Goal: Task Accomplishment & Management: Manage account settings

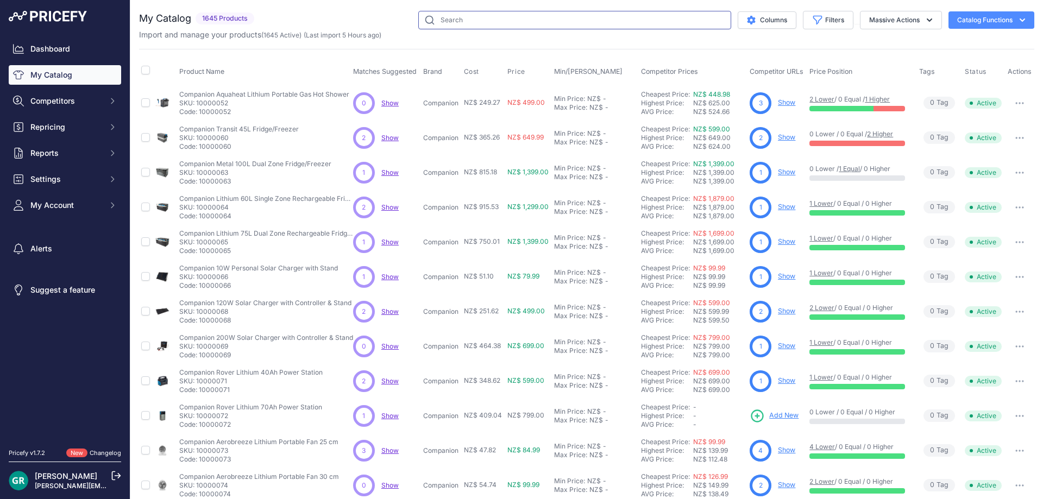
click at [446, 22] on input "text" at bounding box center [574, 20] width 313 height 18
type input "fast frame"
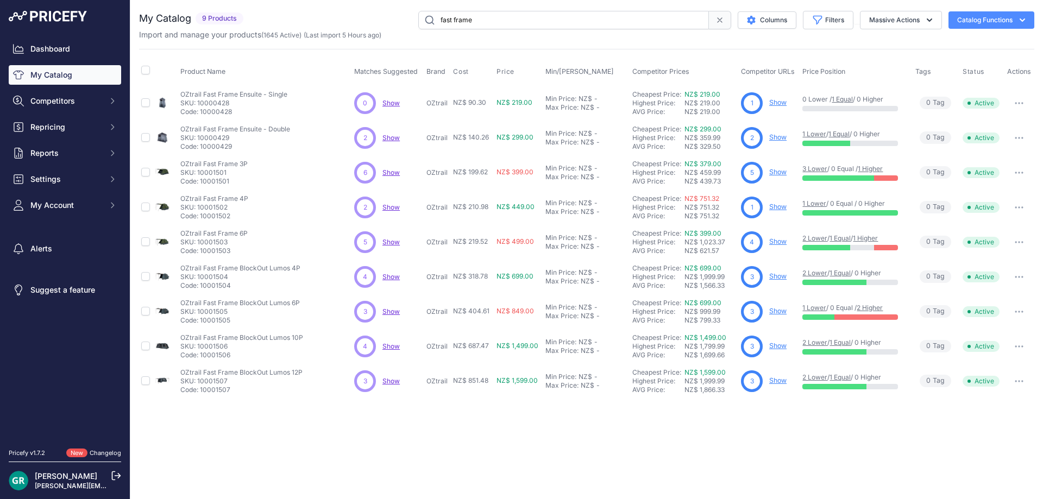
click at [813, 379] on link "2 Lower" at bounding box center [814, 377] width 25 height 8
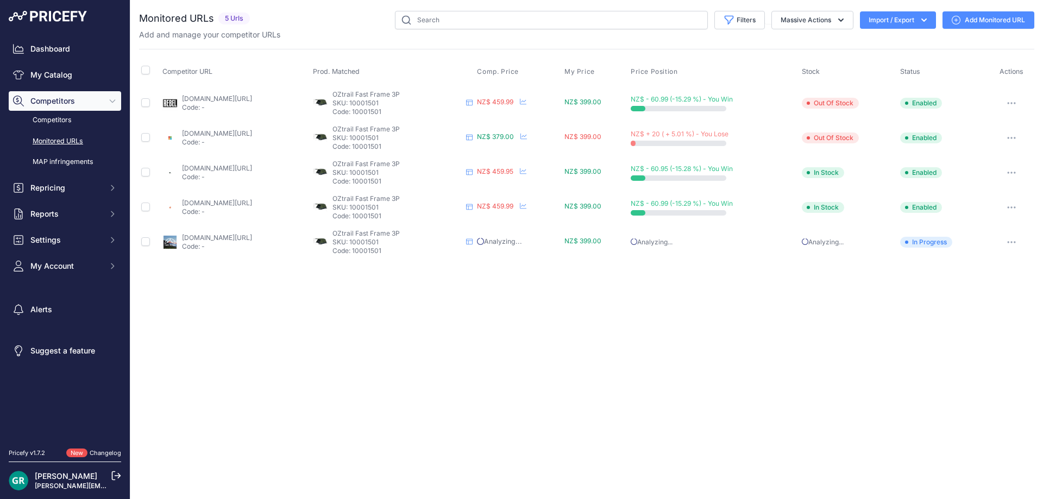
click at [1012, 139] on icon "button" at bounding box center [1011, 137] width 1 height 1
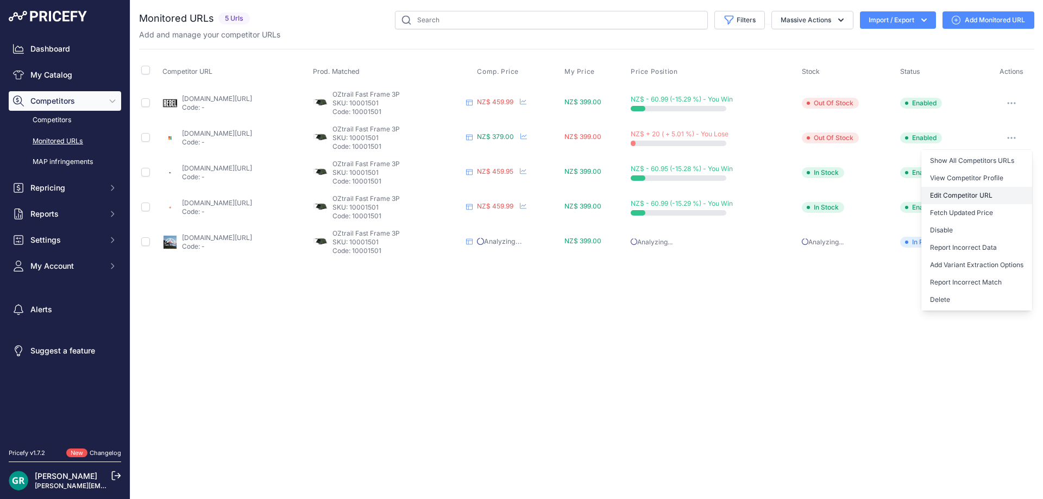
click at [964, 194] on link "Edit Competitor URL" at bounding box center [976, 195] width 111 height 17
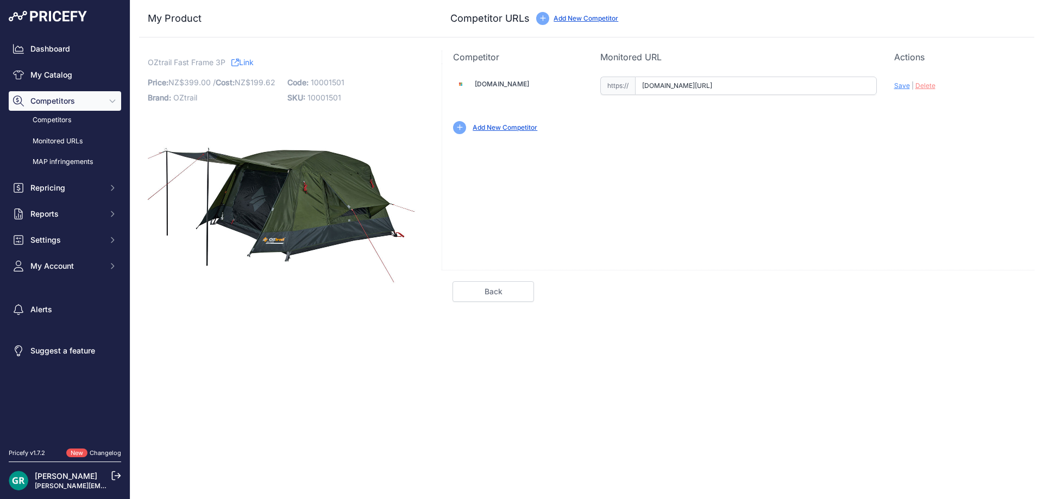
scroll to position [0, 86]
drag, startPoint x: 644, startPoint y: 87, endPoint x: 957, endPoint y: 97, distance: 312.5
click at [957, 97] on div "Aberlivingshop.co.nz Valid |" at bounding box center [738, 104] width 592 height 81
paste input "https://www.marine-deals.co.nz/oztrail-fast-frame-3p-tent"
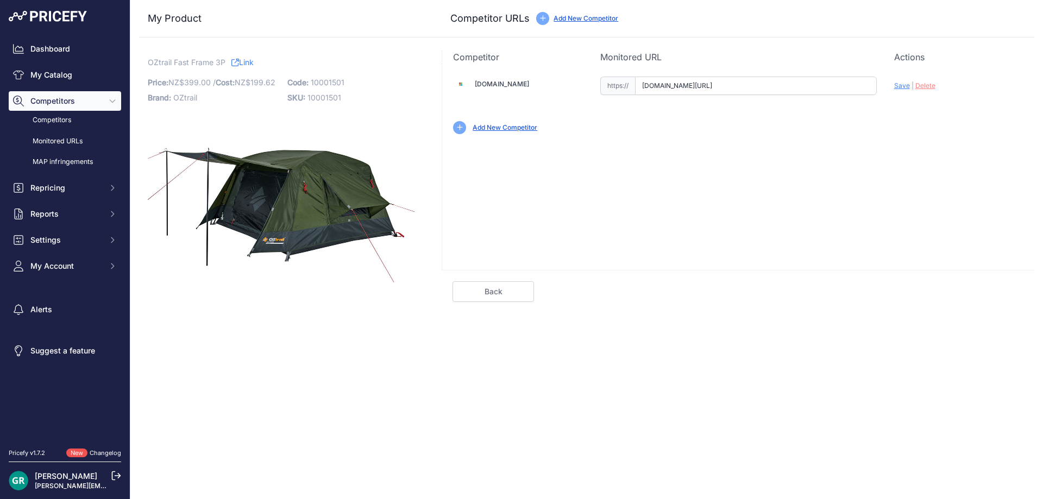
click at [901, 87] on span "Save" at bounding box center [902, 85] width 16 height 8
type input "https://www.marine-deals.co.nz/oztrail-fast-frame-3p-tent?prirule_jdsnikfkfjsd=…"
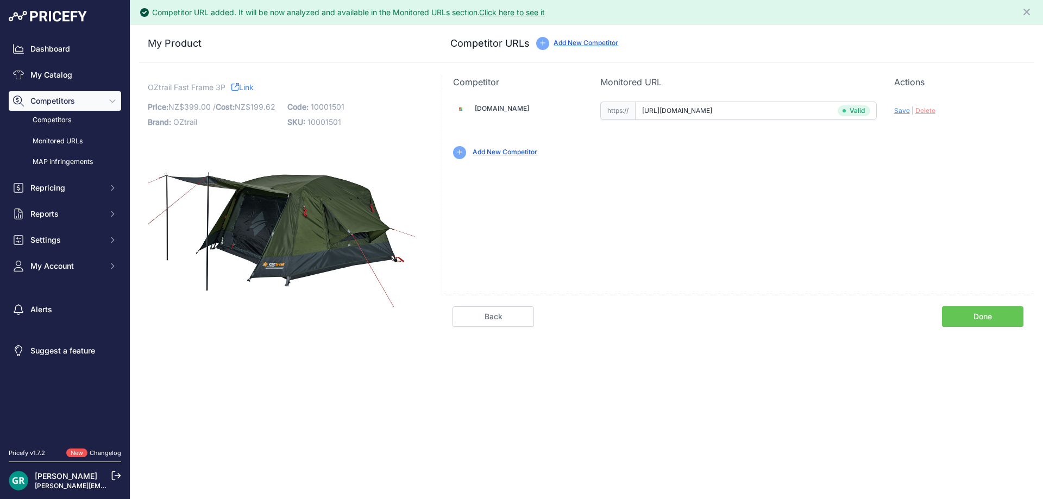
click at [976, 316] on link "Done" at bounding box center [982, 316] width 81 height 21
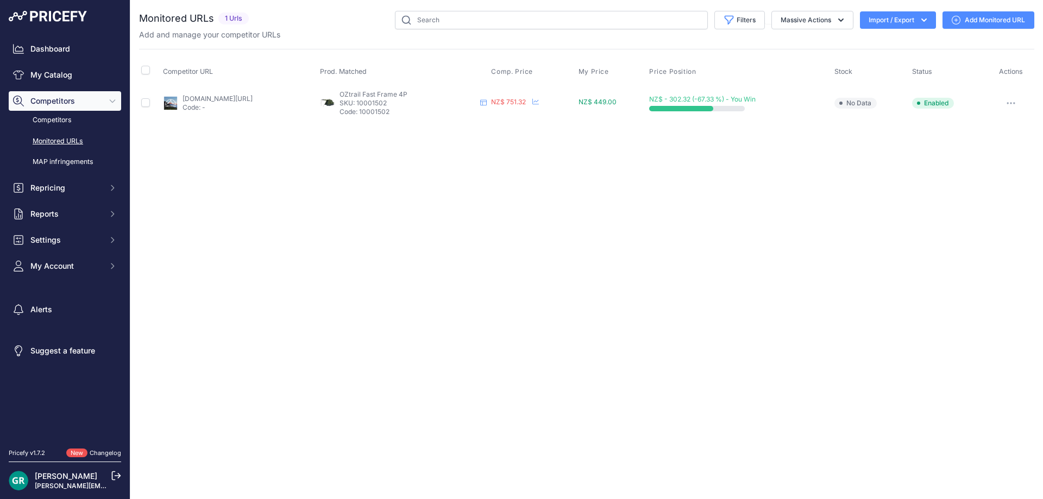
click at [956, 20] on icon at bounding box center [956, 20] width 9 height 9
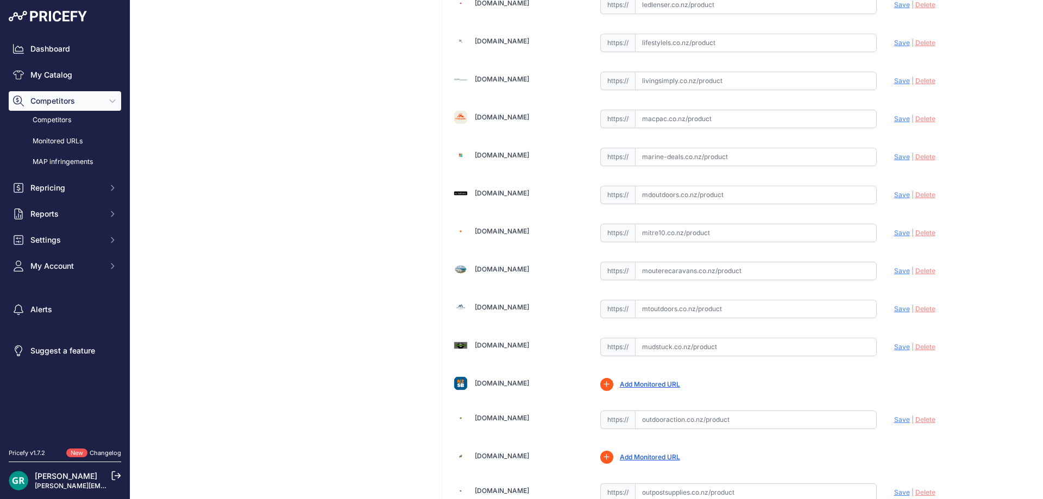
scroll to position [1575, 0]
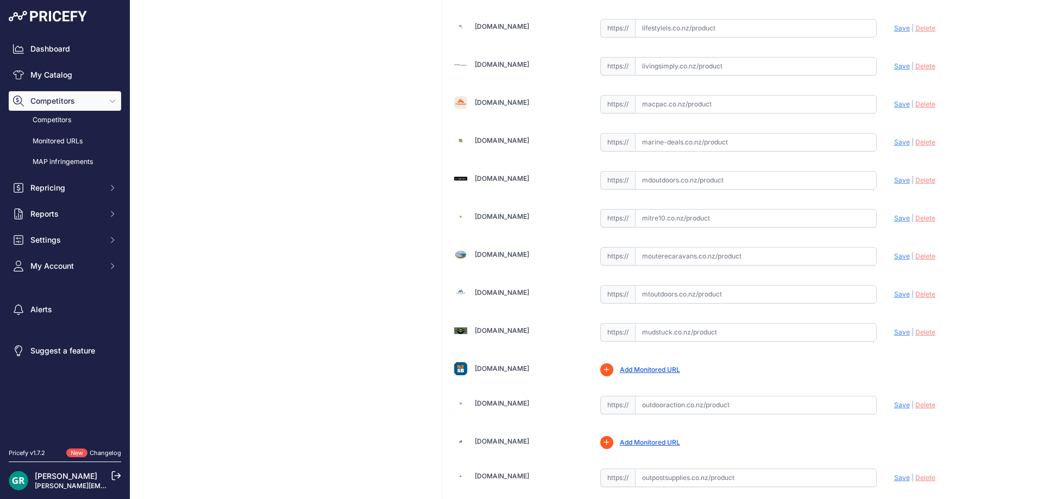
click at [759, 147] on input "text" at bounding box center [756, 142] width 242 height 18
paste input "https://www.marine-deals.co.nz/oztrail-fast-frame-4p-tent"
click at [894, 142] on span "Save" at bounding box center [902, 142] width 16 height 8
type input "https://www.marine-deals.co.nz/oztrail-fast-frame-4p-tent?prirule_jdsnikfkfjsd=…"
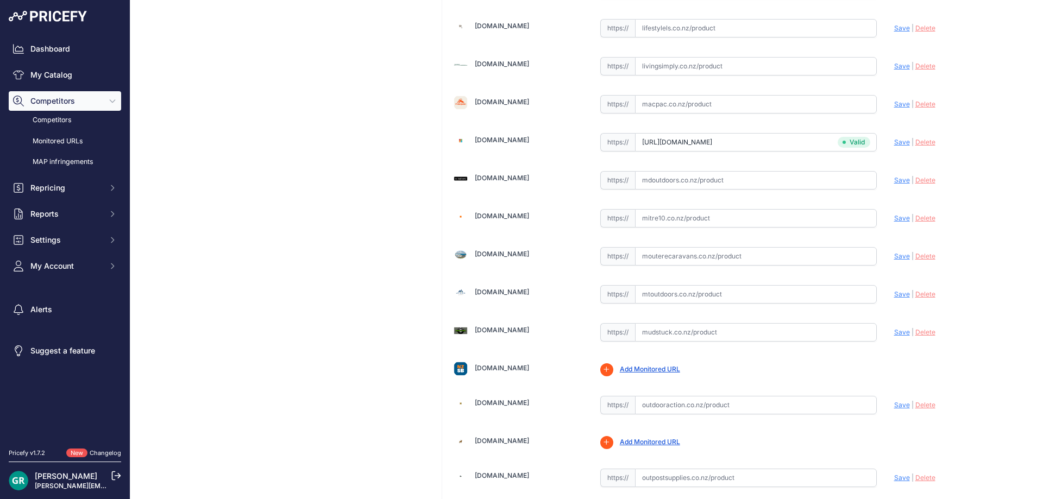
click at [894, 142] on span "Save" at bounding box center [902, 142] width 16 height 8
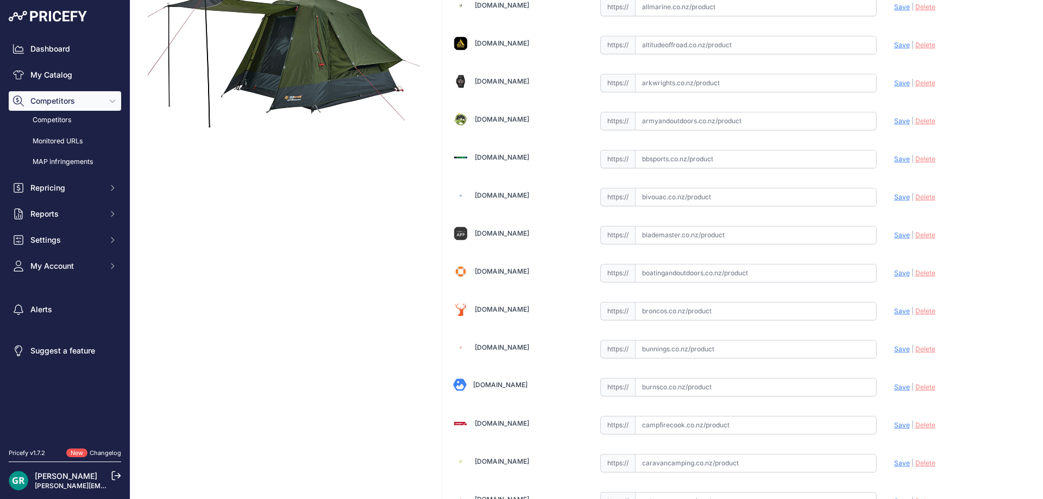
scroll to position [0, 0]
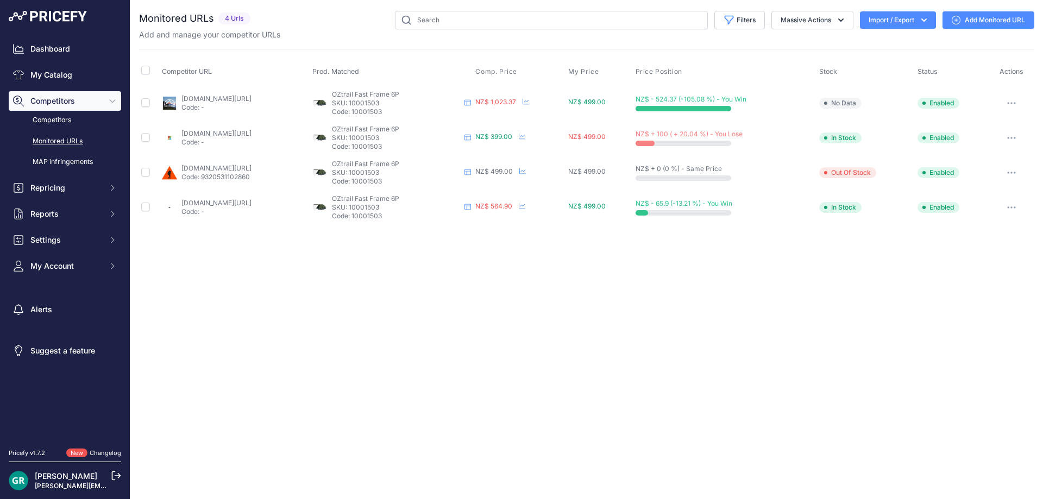
click at [1010, 139] on button "button" at bounding box center [1012, 137] width 22 height 15
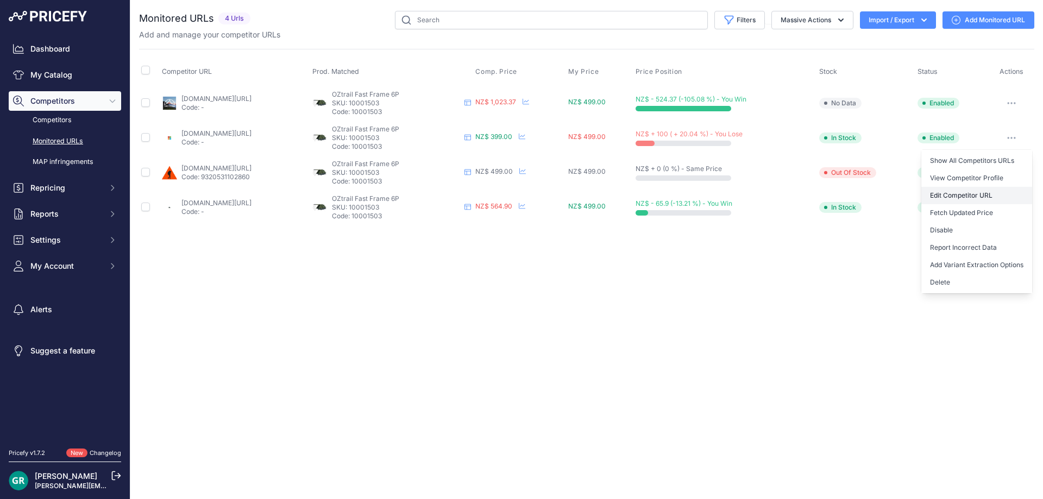
click at [976, 189] on link "Edit Competitor URL" at bounding box center [976, 195] width 111 height 17
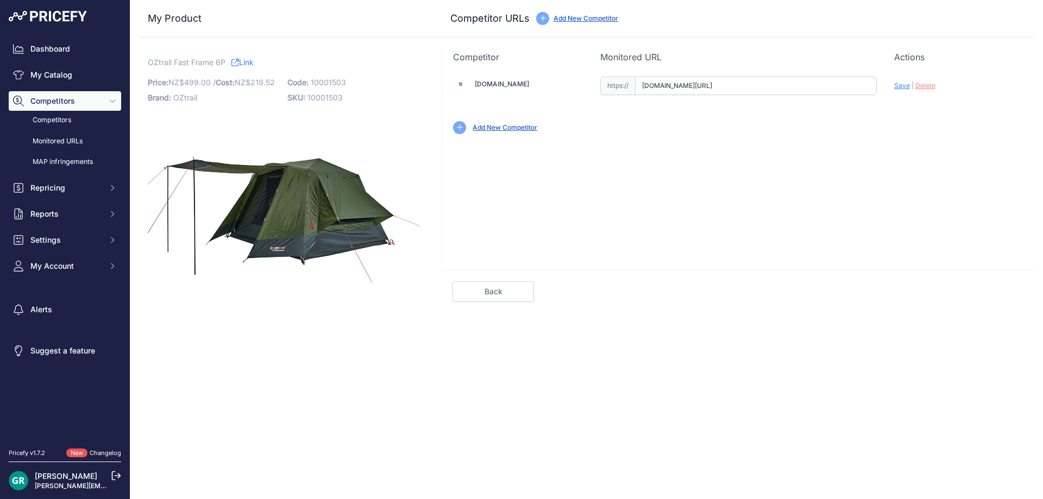
scroll to position [0, 66]
drag, startPoint x: 642, startPoint y: 89, endPoint x: 1042, endPoint y: 96, distance: 400.4
click at [1042, 96] on div "My Product Competitor URLs OZtrail Fast Frame 6P" at bounding box center [586, 156] width 913 height 313
paste input "https://www.marine-deals.co.nz/oztrail-fast-frame-6p-tent"
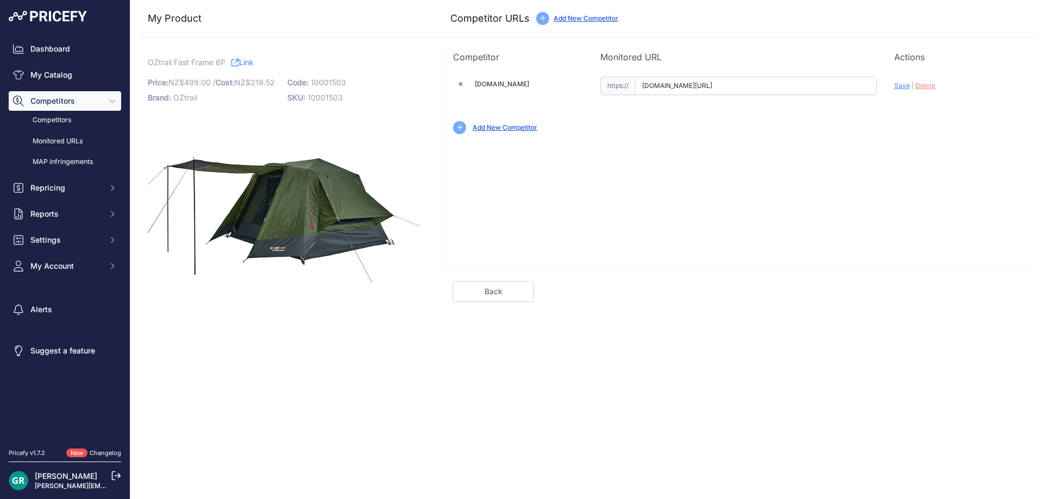
click at [905, 87] on span "Save" at bounding box center [902, 85] width 16 height 8
type input "https://www.marine-deals.co.nz/oztrail-fast-frame-6p-tent?prirule_jdsnikfkfjsd=…"
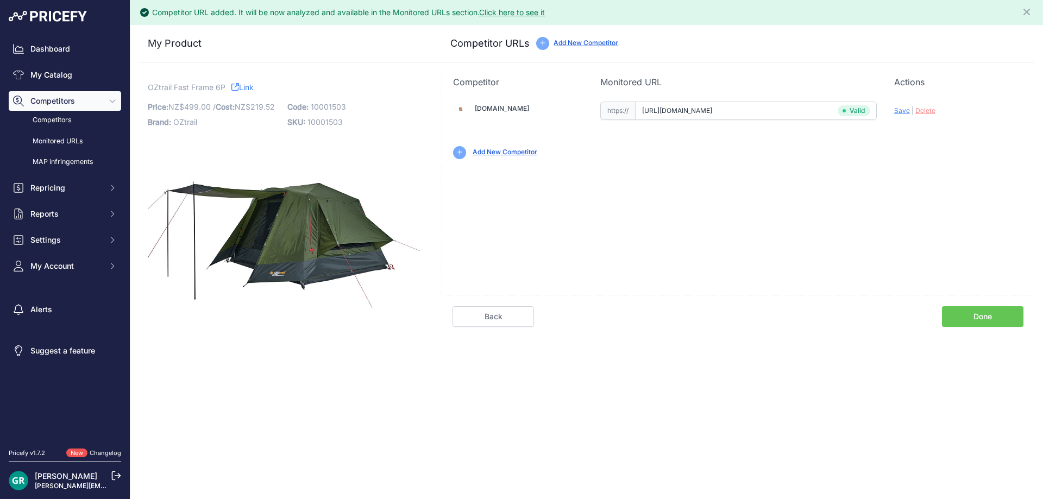
click at [976, 313] on link "Done" at bounding box center [982, 316] width 81 height 21
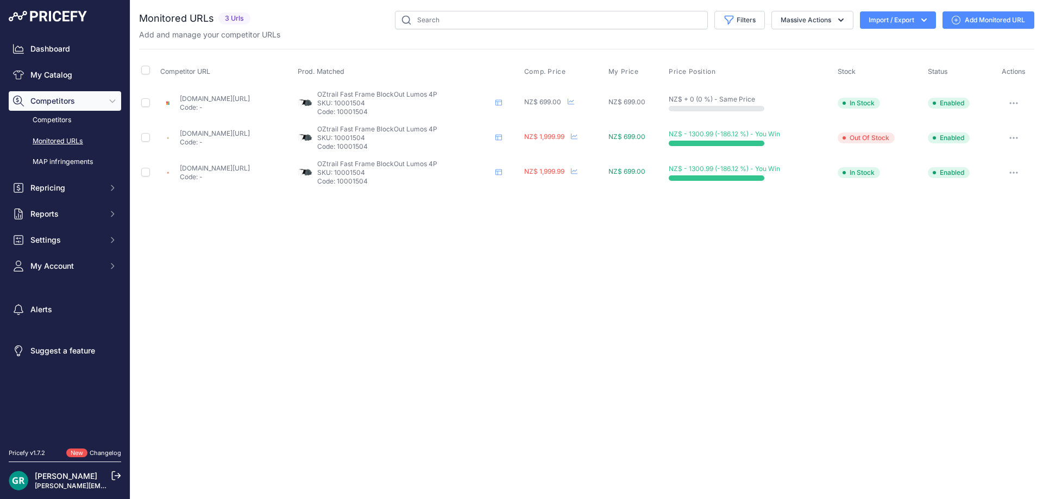
click at [1011, 103] on icon "button" at bounding box center [1010, 103] width 1 height 1
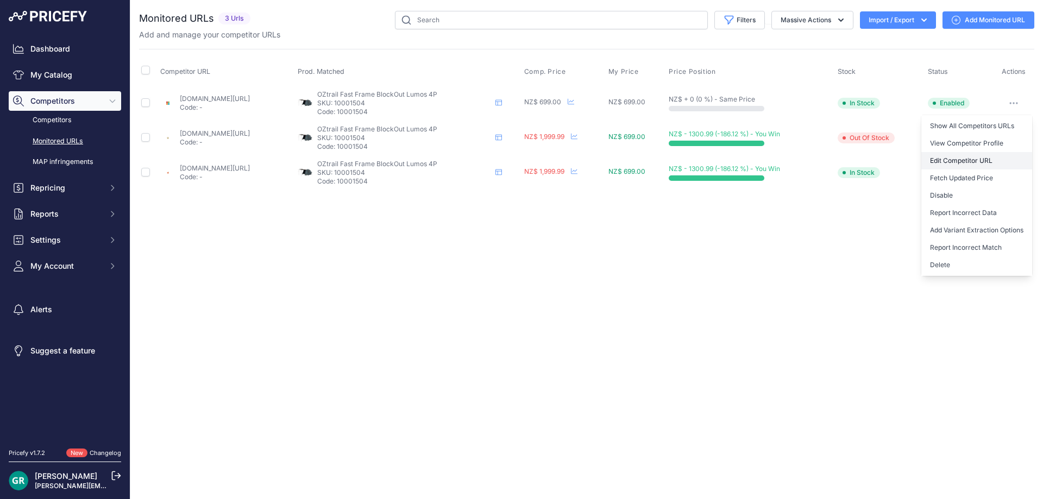
click at [968, 161] on link "Edit Competitor URL" at bounding box center [976, 160] width 111 height 17
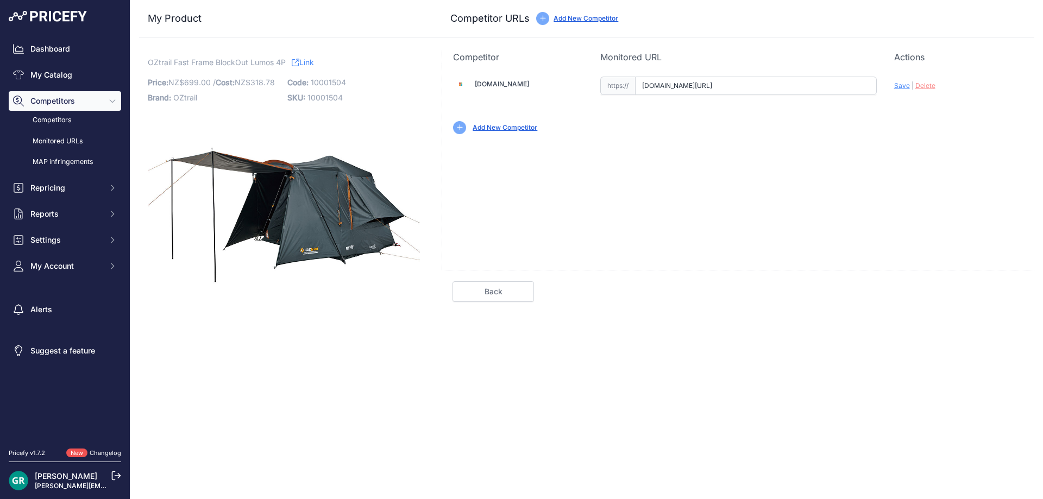
scroll to position [0, 117]
drag, startPoint x: 641, startPoint y: 88, endPoint x: 1042, endPoint y: 84, distance: 401.5
click at [1042, 84] on div "My Product Competitor URLs Price: 699.00 / Cost:" at bounding box center [586, 156] width 913 height 313
paste input "[URL][DOMAIN_NAME]"
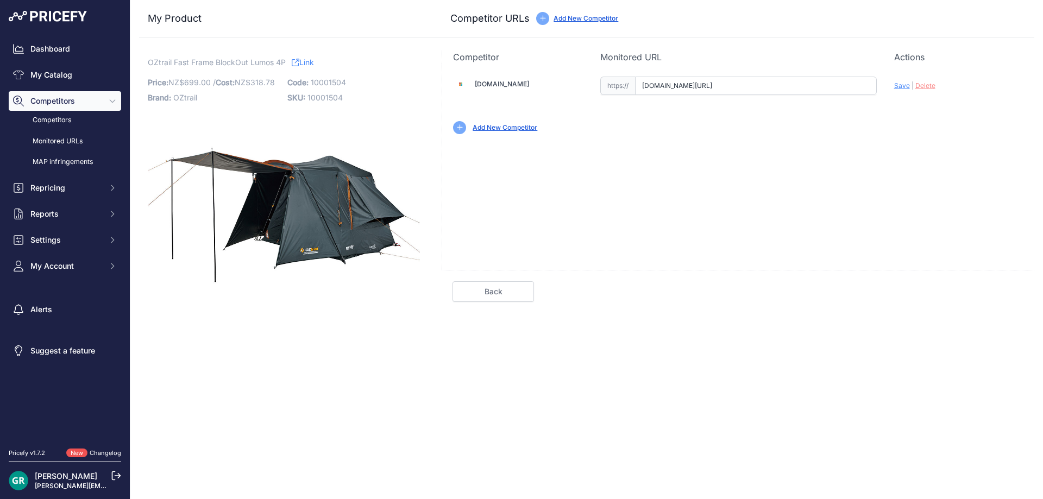
click at [903, 87] on span "Save" at bounding box center [902, 85] width 16 height 8
type input "[URL][DOMAIN_NAME]"
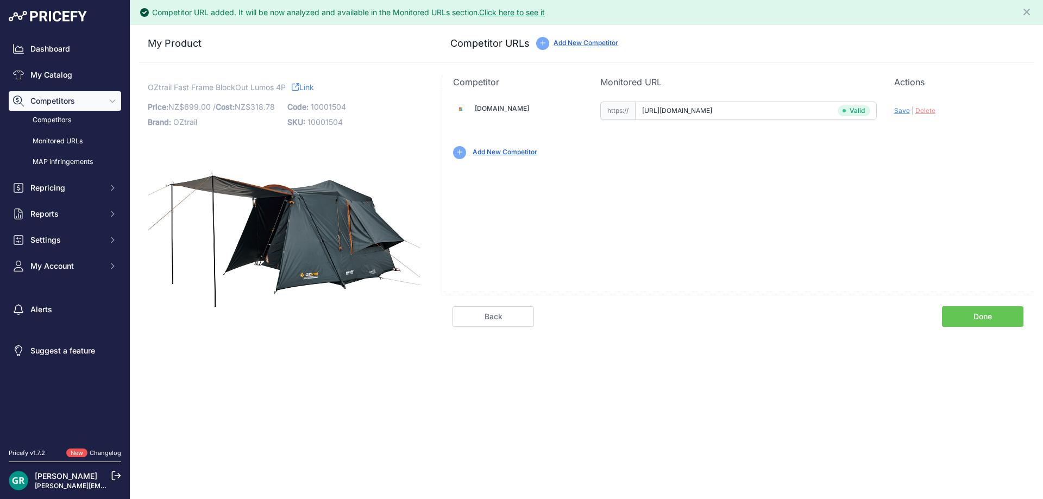
click at [974, 313] on link "Done" at bounding box center [982, 316] width 81 height 21
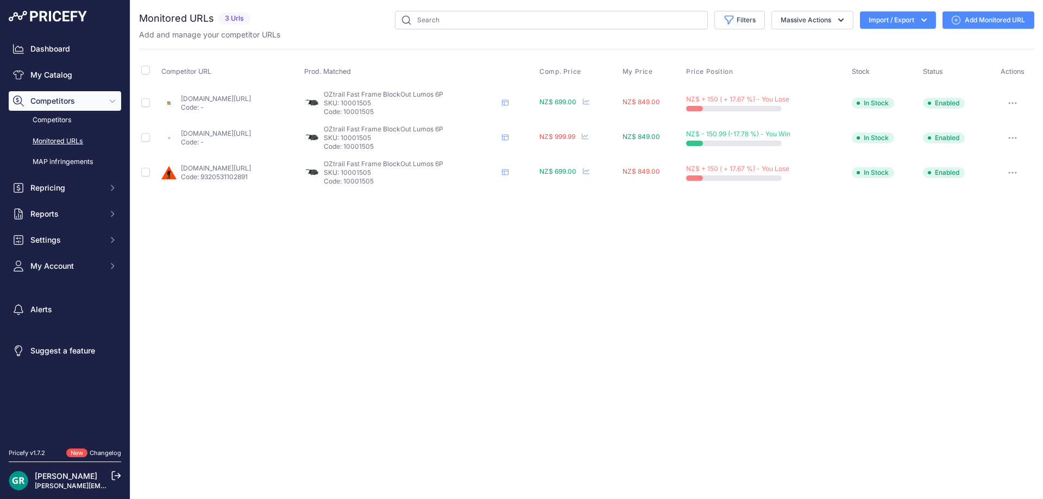
click at [1016, 103] on icon "button" at bounding box center [1015, 103] width 1 height 1
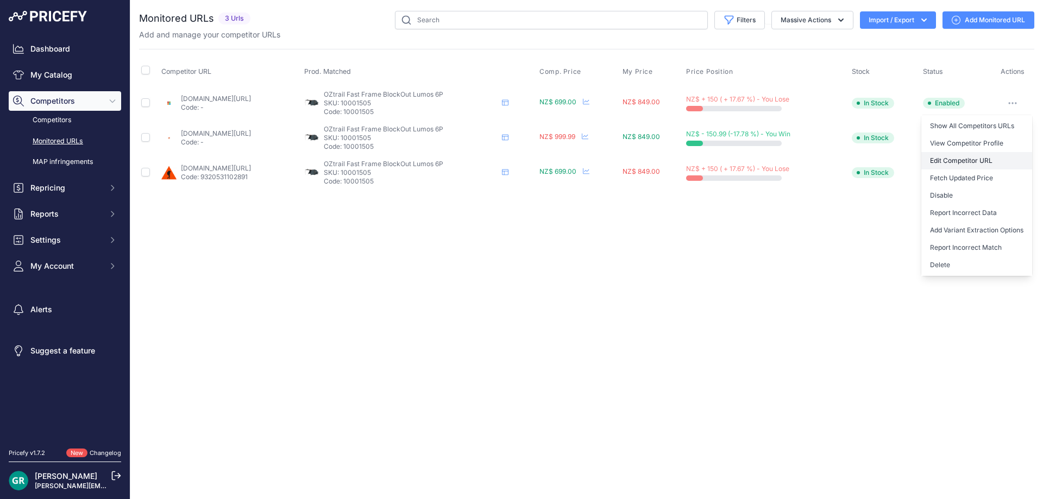
click at [973, 155] on link "Edit Competitor URL" at bounding box center [976, 160] width 111 height 17
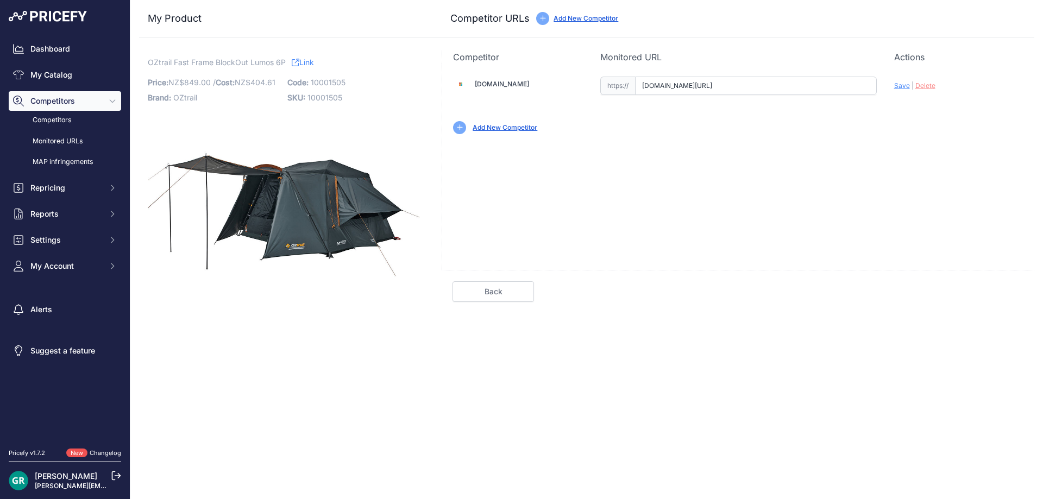
scroll to position [0, 117]
drag, startPoint x: 644, startPoint y: 87, endPoint x: 1042, endPoint y: 87, distance: 398.2
click at [1042, 87] on div "My Product Competitor URLs Price: 849.00 / Cost:" at bounding box center [586, 156] width 913 height 313
paste input "https://www.marine-deals.co.nz/oztrail-fast-frame-blockout-lumos-6p-tent"
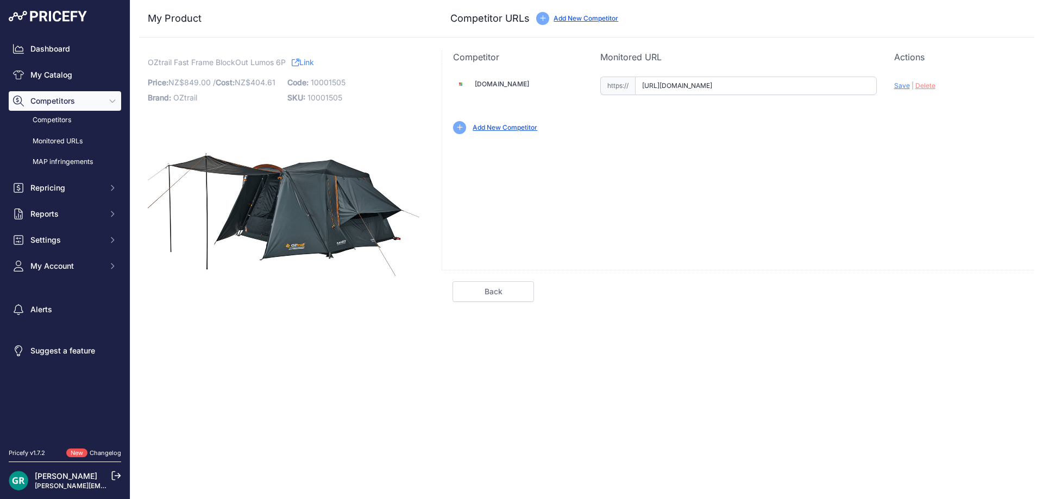
scroll to position [0, 5]
click at [901, 86] on span "Save" at bounding box center [902, 85] width 16 height 8
type input "https://www.marine-deals.co.nz/oztrail-fast-frame-blockout-lumos-6p-tent?prirul…"
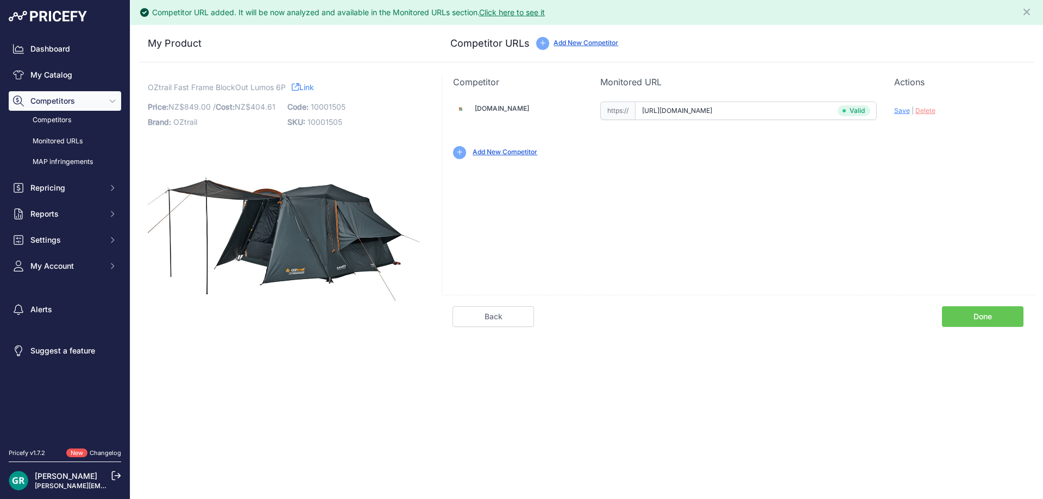
click at [997, 313] on link "Done" at bounding box center [982, 316] width 81 height 21
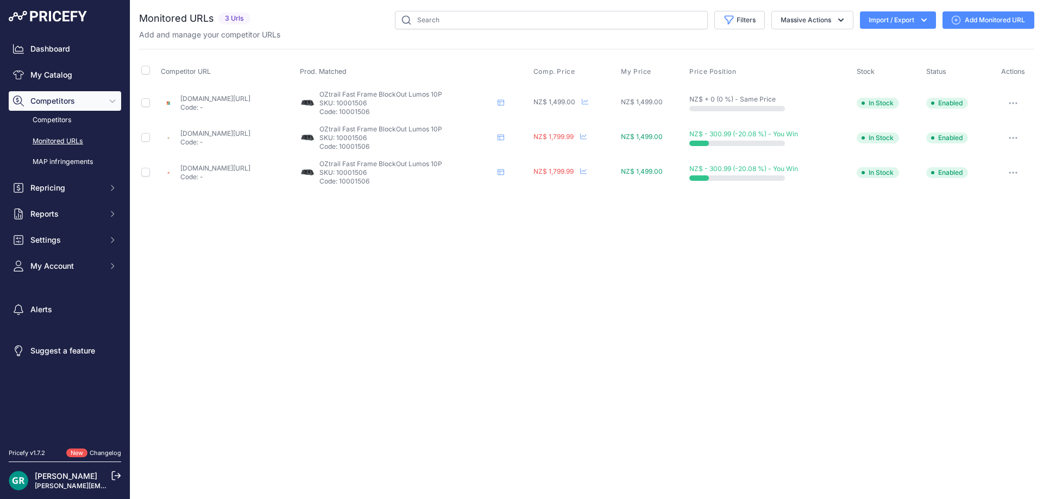
click at [1014, 104] on icon "button" at bounding box center [1013, 103] width 1 height 1
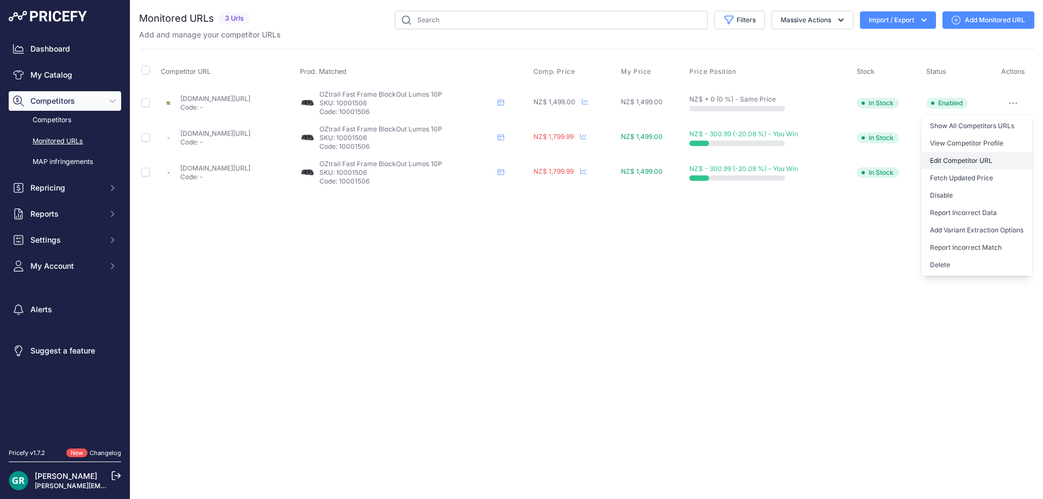
click at [975, 155] on link "Edit Competitor URL" at bounding box center [976, 160] width 111 height 17
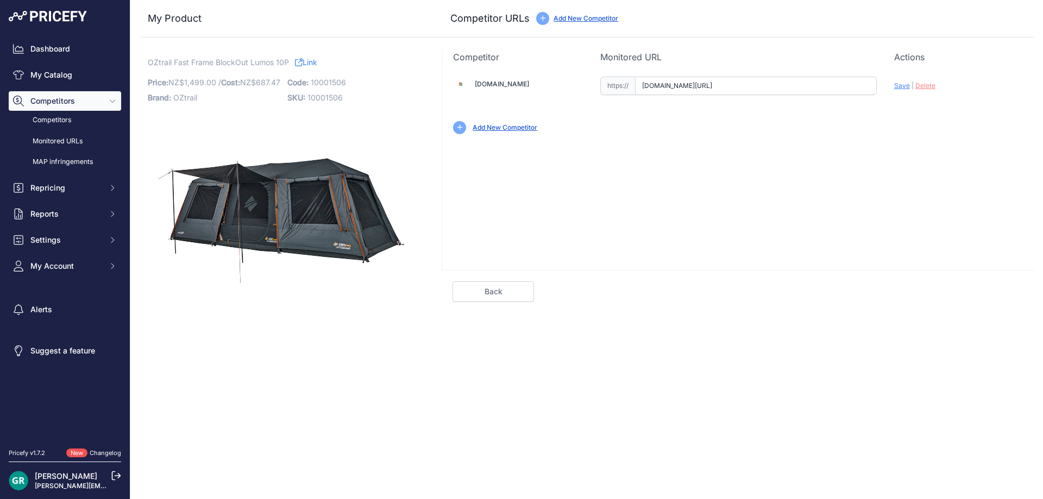
scroll to position [0, 120]
drag, startPoint x: 643, startPoint y: 87, endPoint x: 1042, endPoint y: 78, distance: 399.9
click at [1042, 79] on div "My Product Competitor URLs Price: 1,499.00 /" at bounding box center [586, 156] width 913 height 313
paste input "https://www.marine-deals.co.nz/oztrail-fast-frame-blockout-lumos-10p-tent"
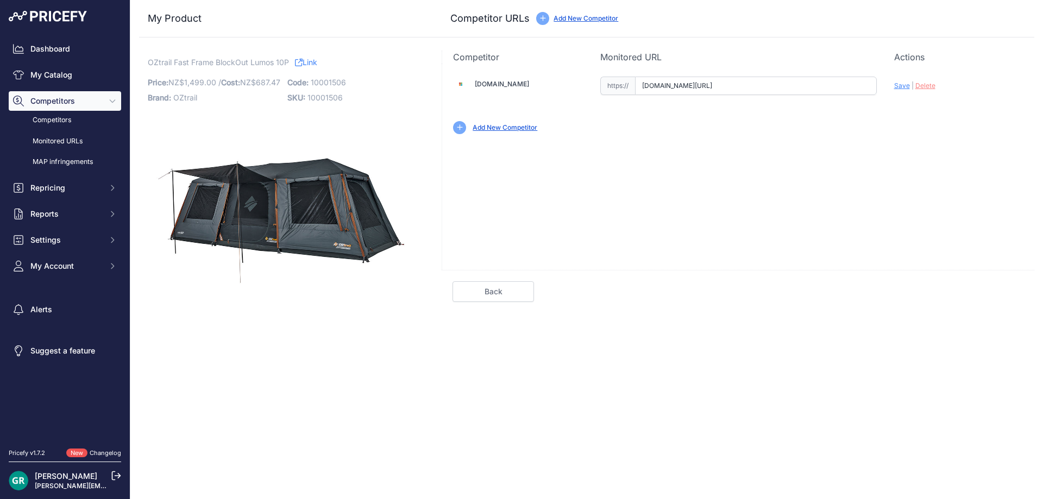
click at [902, 86] on span "Save" at bounding box center [902, 85] width 16 height 8
type input "https://www.marine-deals.co.nz/oztrail-fast-frame-blockout-lumos-10p-tent?priru…"
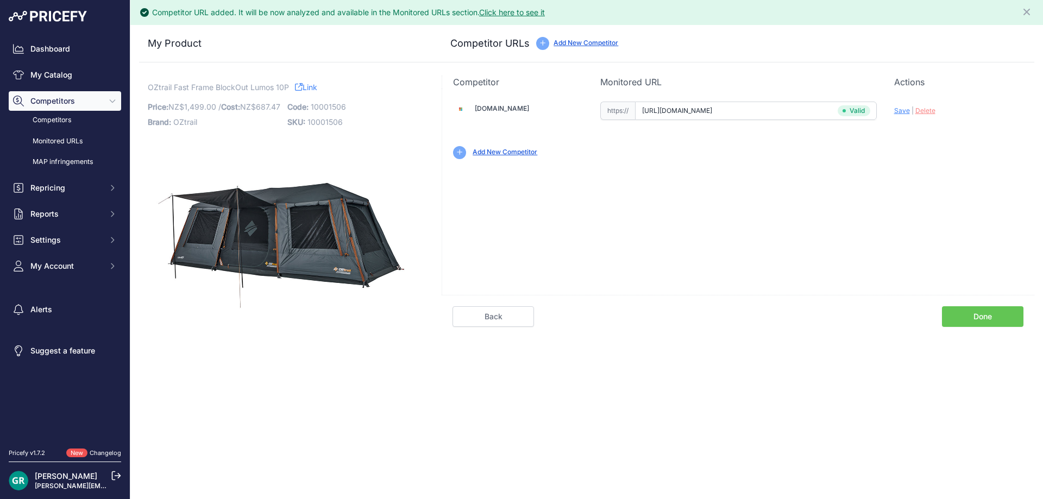
click at [985, 316] on link "Done" at bounding box center [982, 316] width 81 height 21
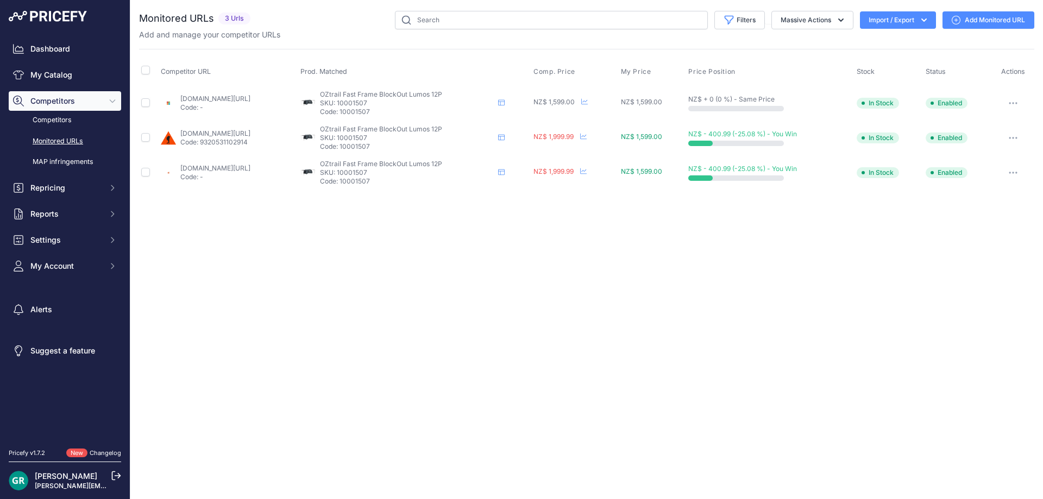
click at [1017, 105] on button "button" at bounding box center [1013, 103] width 22 height 15
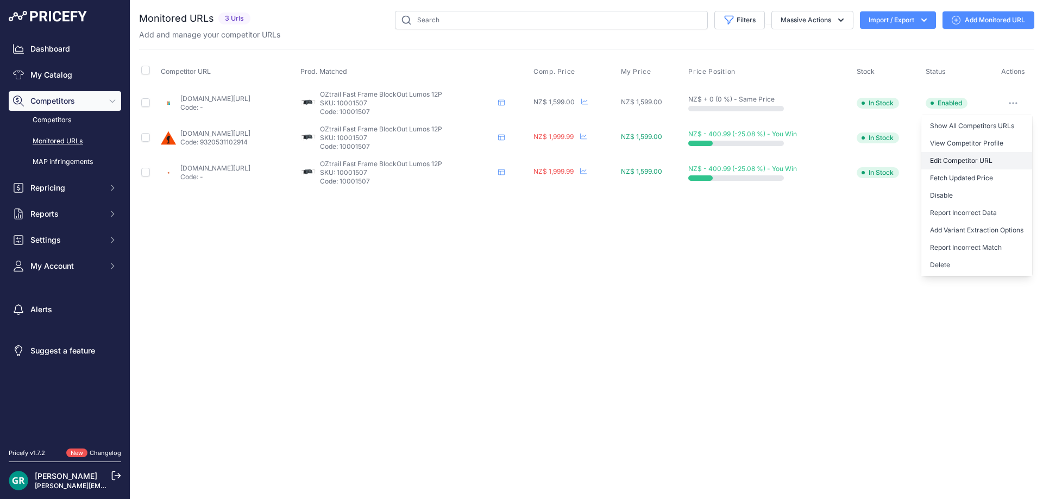
click at [970, 157] on link "Edit Competitor URL" at bounding box center [976, 160] width 111 height 17
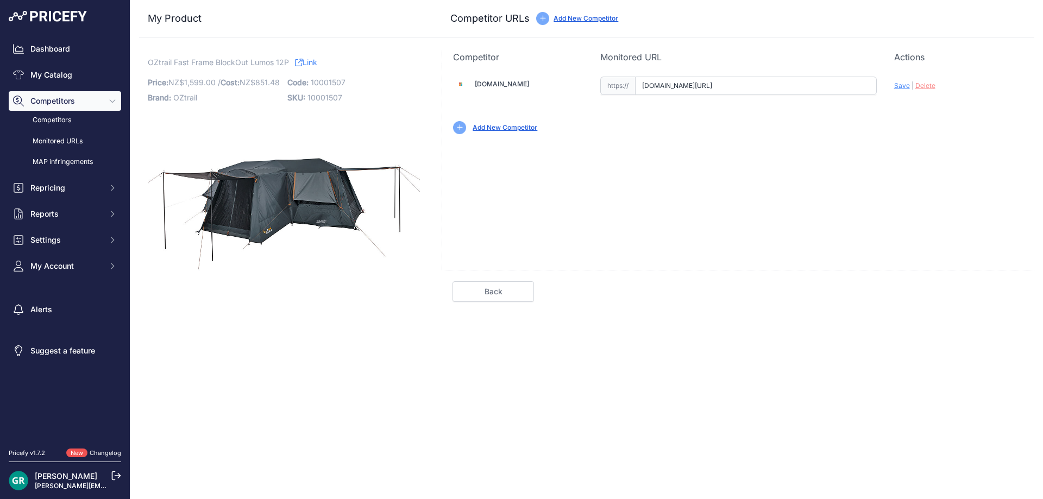
scroll to position [0, 120]
drag, startPoint x: 643, startPoint y: 87, endPoint x: 1042, endPoint y: 94, distance: 399.3
click at [1042, 93] on div "My Product Competitor URLs Price: 1,599.00 /" at bounding box center [586, 156] width 913 height 313
paste input "https://www.marine-deals.co.nz/oztrail-fast-frame-blockout-lumos-12p-tent"
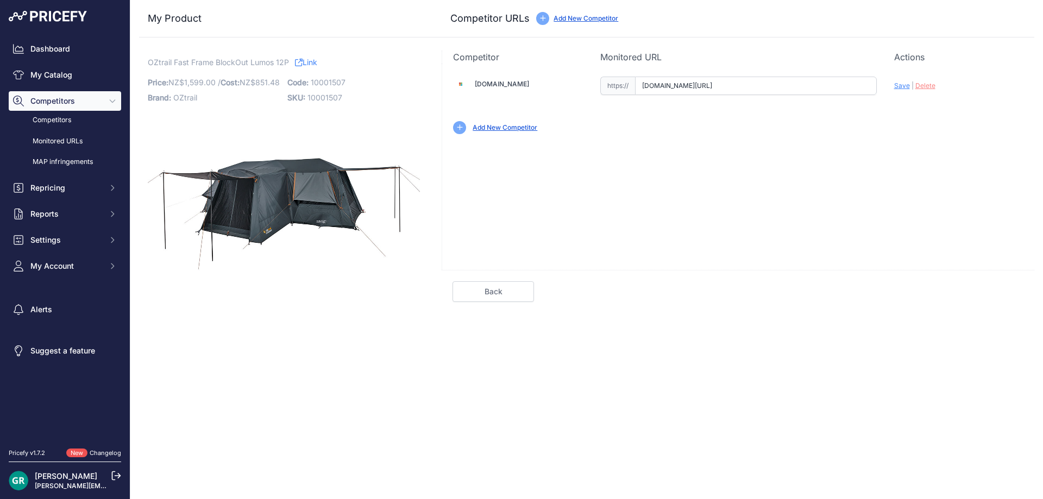
click at [902, 85] on span "Save" at bounding box center [902, 85] width 16 height 8
type input "https://www.marine-deals.co.nz/oztrail-fast-frame-blockout-lumos-12p-tent?priru…"
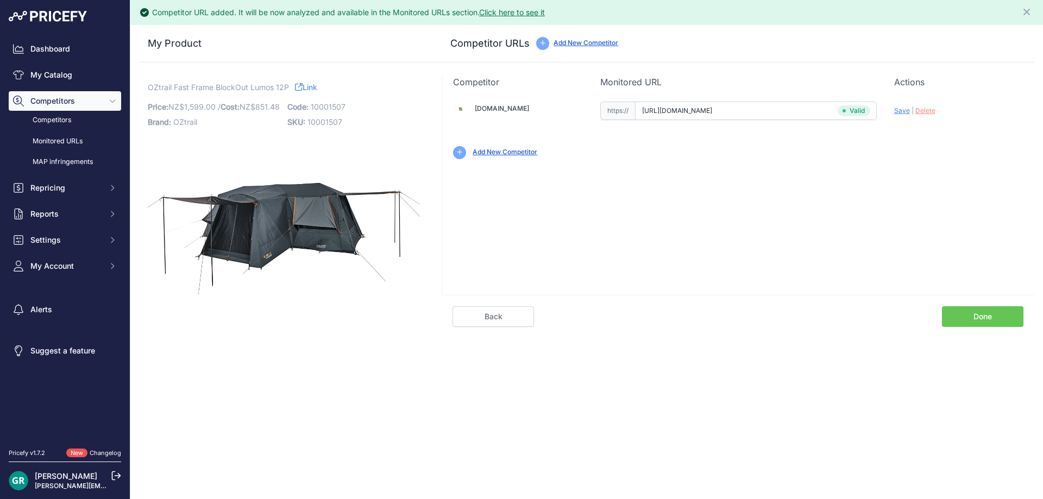
click at [964, 315] on link "Done" at bounding box center [982, 316] width 81 height 21
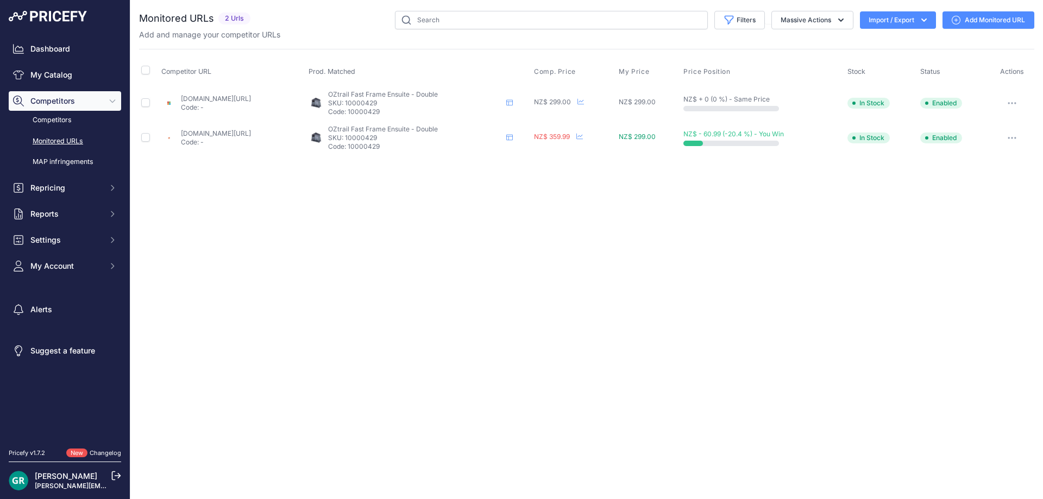
click at [1014, 104] on button "button" at bounding box center [1012, 103] width 22 height 15
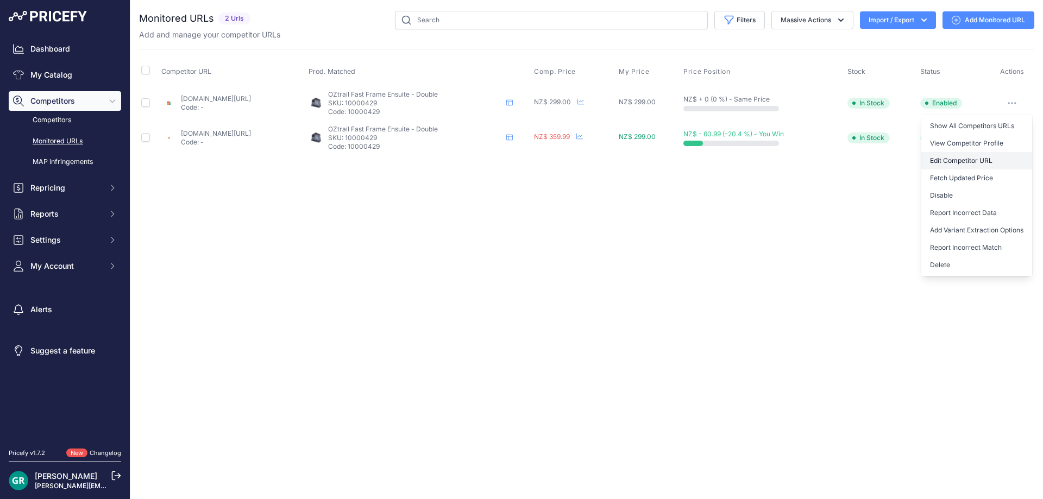
click at [973, 159] on link "Edit Competitor URL" at bounding box center [976, 160] width 111 height 17
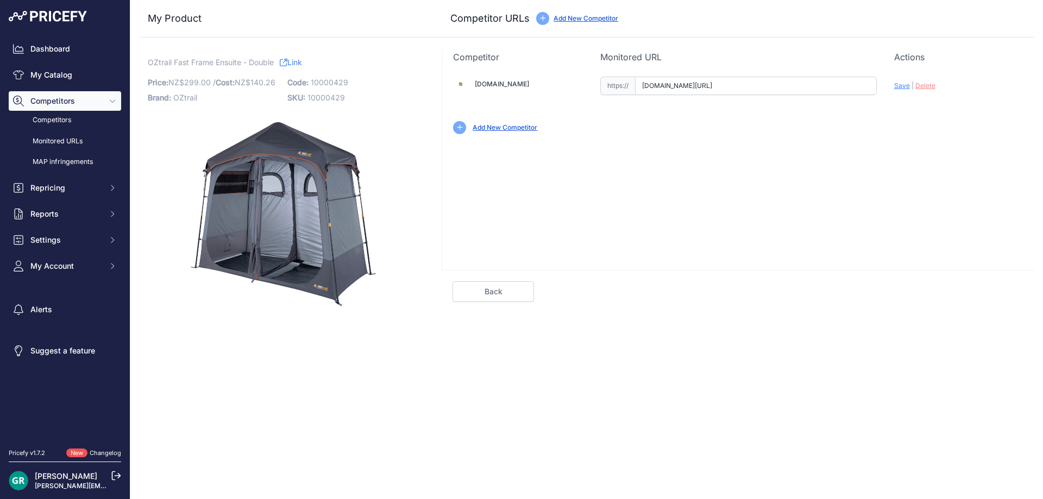
drag, startPoint x: 642, startPoint y: 87, endPoint x: 1011, endPoint y: 89, distance: 369.4
click at [1011, 89] on div "[DOMAIN_NAME] Valid |" at bounding box center [738, 104] width 592 height 81
paste input "[URL][DOMAIN_NAME]"
click at [904, 88] on span "Save" at bounding box center [902, 85] width 16 height 8
type input "www.marine-deals.co.nz/oztrail-fast-frame-ensuite-double?prirule_jdsnikfkfjsd=1…"
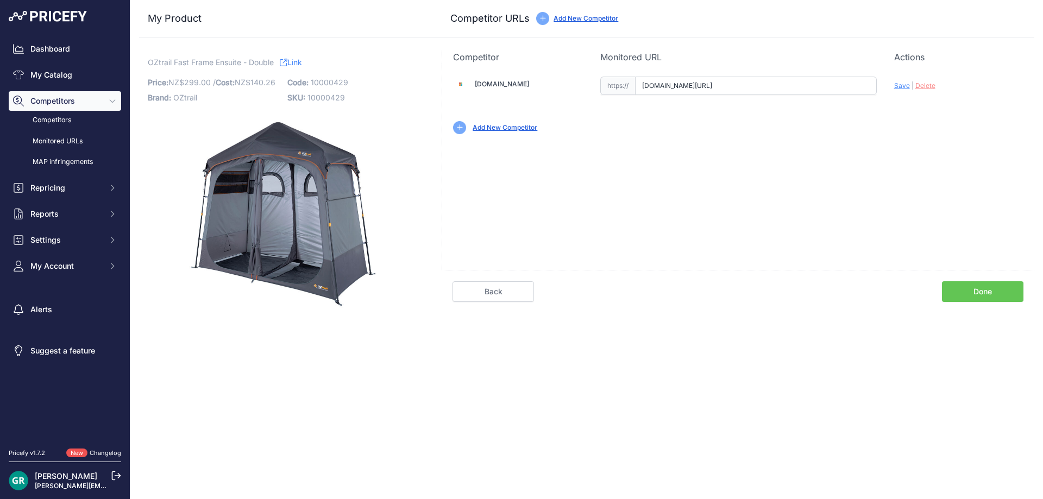
click at [838, 88] on input "www.marine-deals.co.nz/oztrail-fast-frame-ensuite-double?prirule_jdsnikfkfjsd=1…" at bounding box center [756, 86] width 242 height 18
click at [971, 290] on link "Done" at bounding box center [982, 291] width 81 height 21
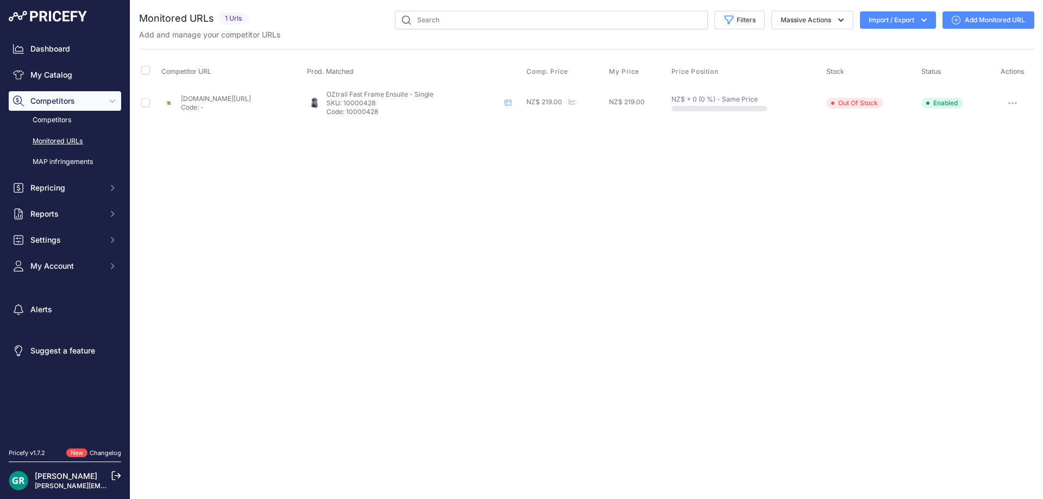
click at [1013, 103] on icon "button" at bounding box center [1012, 103] width 1 height 1
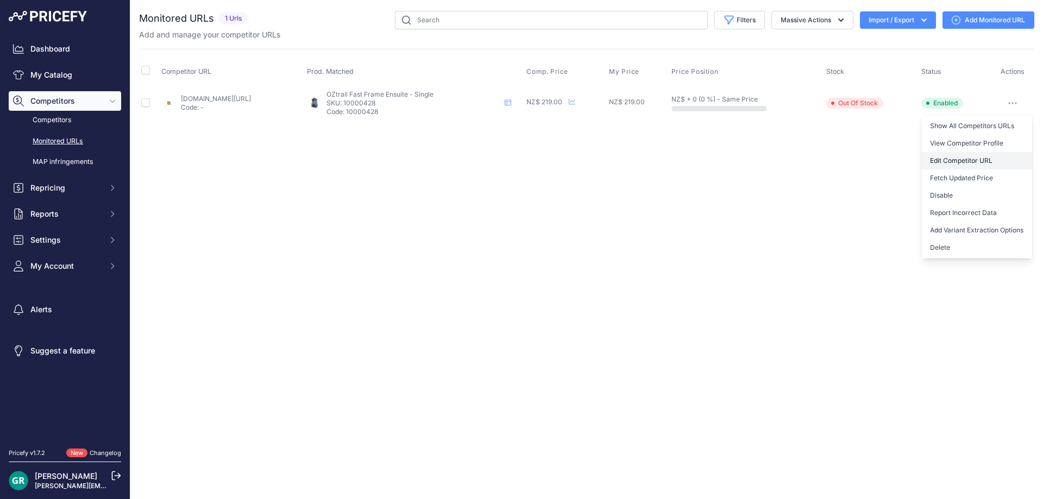
click at [969, 155] on link "Edit Competitor URL" at bounding box center [976, 160] width 111 height 17
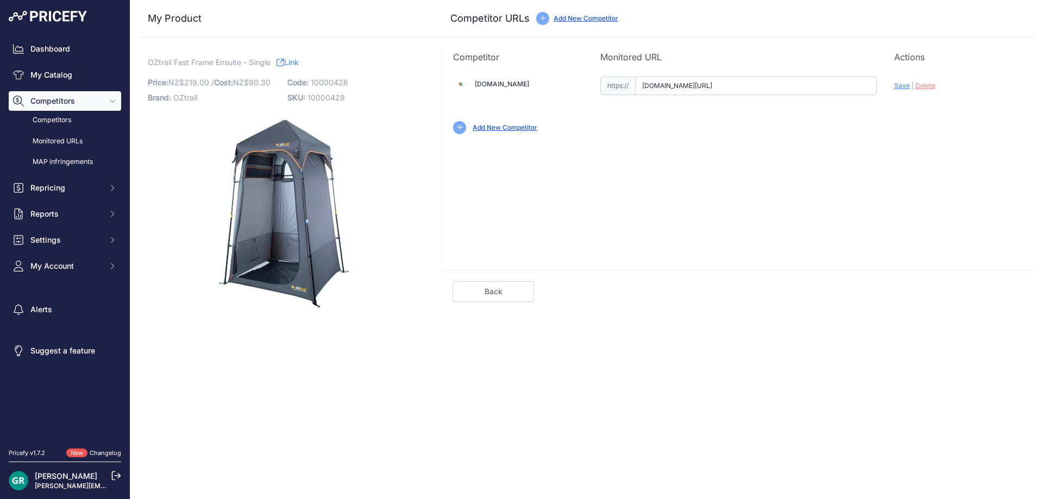
drag, startPoint x: 639, startPoint y: 87, endPoint x: 953, endPoint y: 97, distance: 314.1
click at [953, 97] on div "Aberlivingshop.co.nz Valid |" at bounding box center [738, 104] width 592 height 81
paste input "https://www.marine-deals.co.nz/oztrail-fast-frame-ensuite-single-tent"
click at [903, 86] on span "Save" at bounding box center [902, 85] width 16 height 8
type input "https://www.marine-deals.co.nz/oztrail-fast-frame-ensuite-single-tent?prirule_j…"
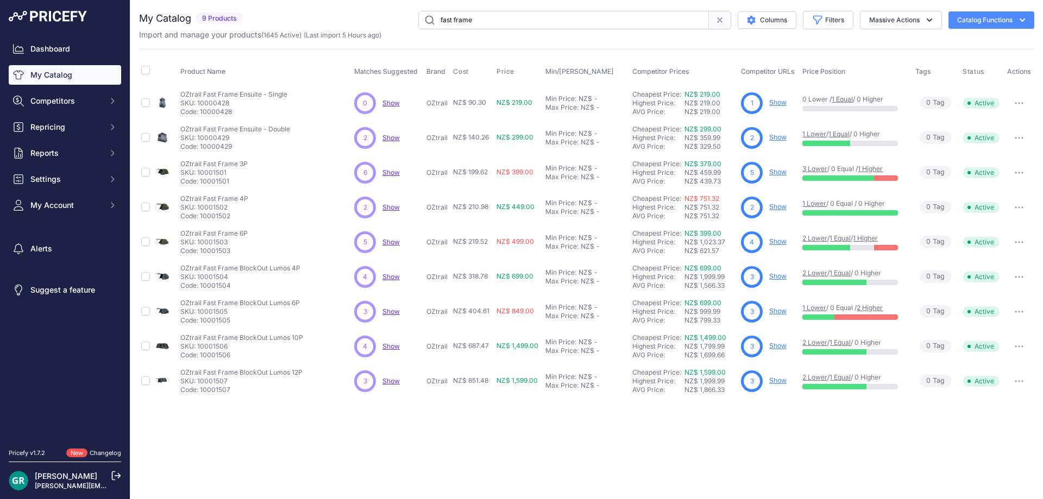
click at [813, 135] on link "1 Lower" at bounding box center [814, 134] width 24 height 8
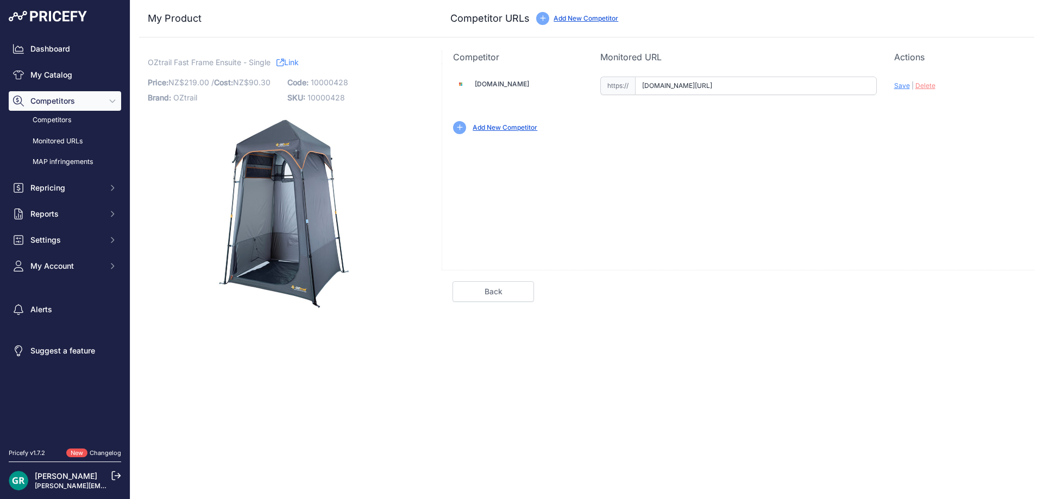
click at [850, 87] on input "www.marine-deals.co.nz/oztrail-fast-frame-ensuite-single-tent?prirule_jdsnikfkf…" at bounding box center [756, 86] width 242 height 18
click at [898, 88] on span "Save" at bounding box center [902, 85] width 16 height 8
type input "https://www.marine-deals.co.nz/oztrail-fast-frame-ensuite-single-tent?prirule_j…"
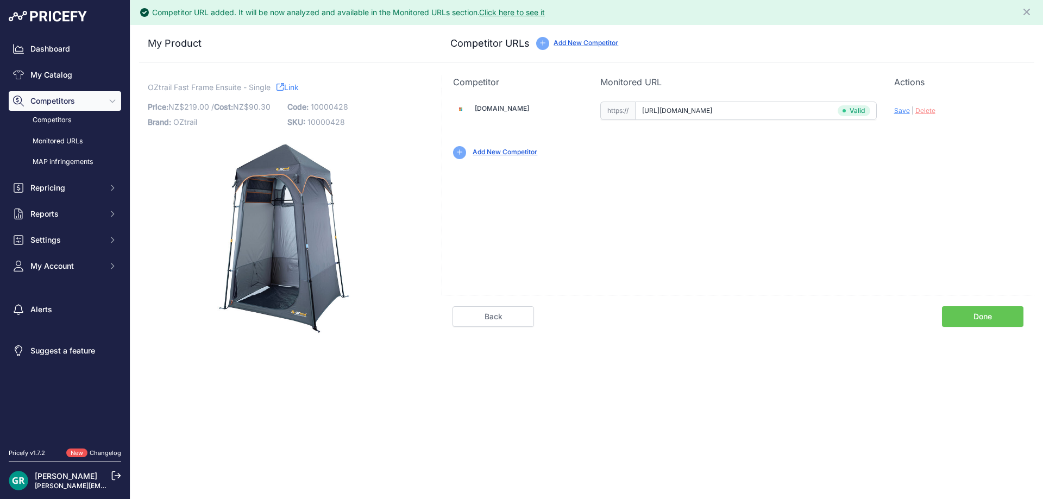
click at [979, 318] on link "Done" at bounding box center [982, 316] width 81 height 21
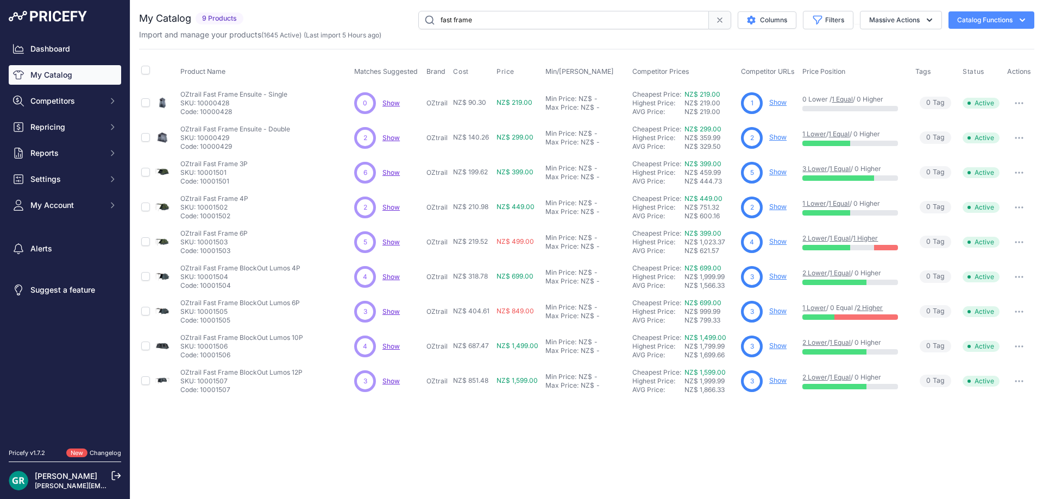
drag, startPoint x: 56, startPoint y: 98, endPoint x: 57, endPoint y: 76, distance: 22.3
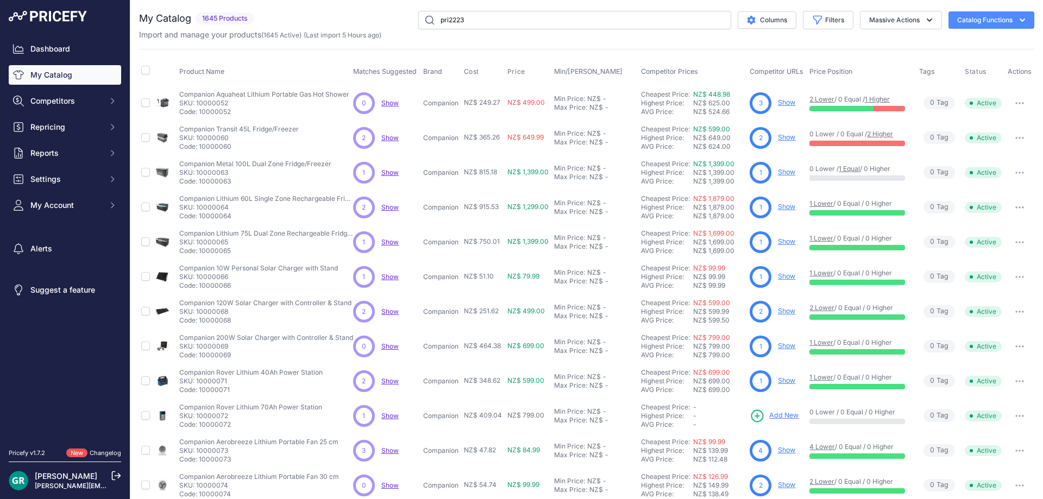
type input "pri2223"
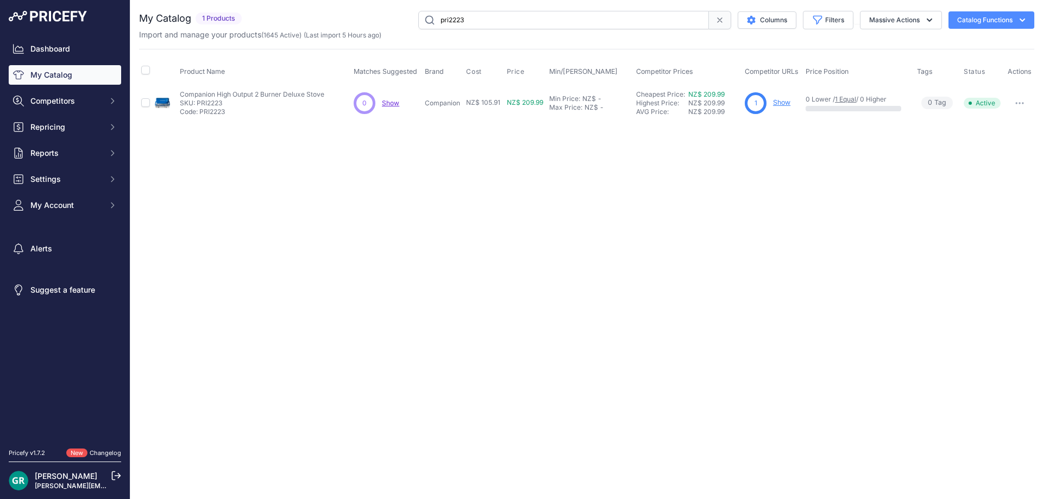
drag, startPoint x: 782, startPoint y: 102, endPoint x: 786, endPoint y: 107, distance: 7.0
click at [786, 107] on p "Show" at bounding box center [781, 103] width 17 height 10
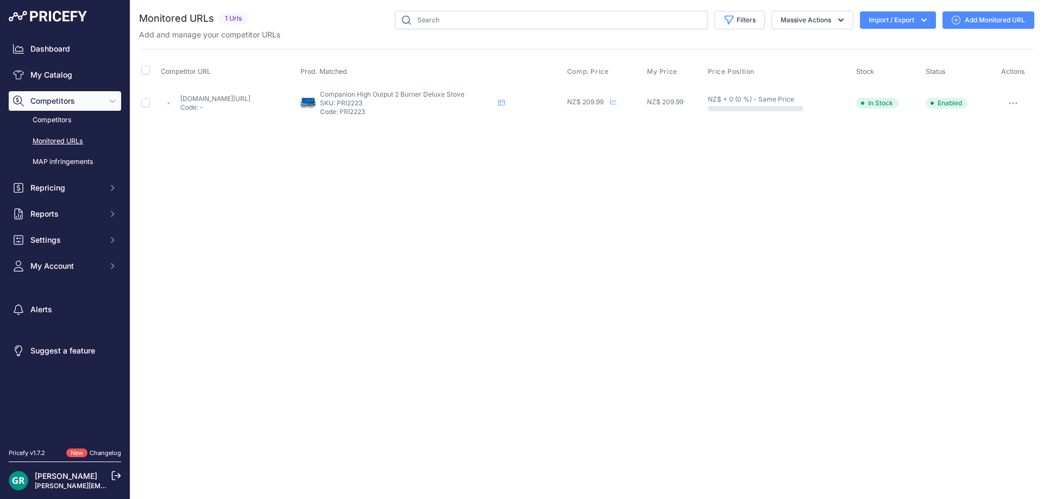
click at [1008, 18] on link "Add Monitored URL" at bounding box center [988, 19] width 92 height 17
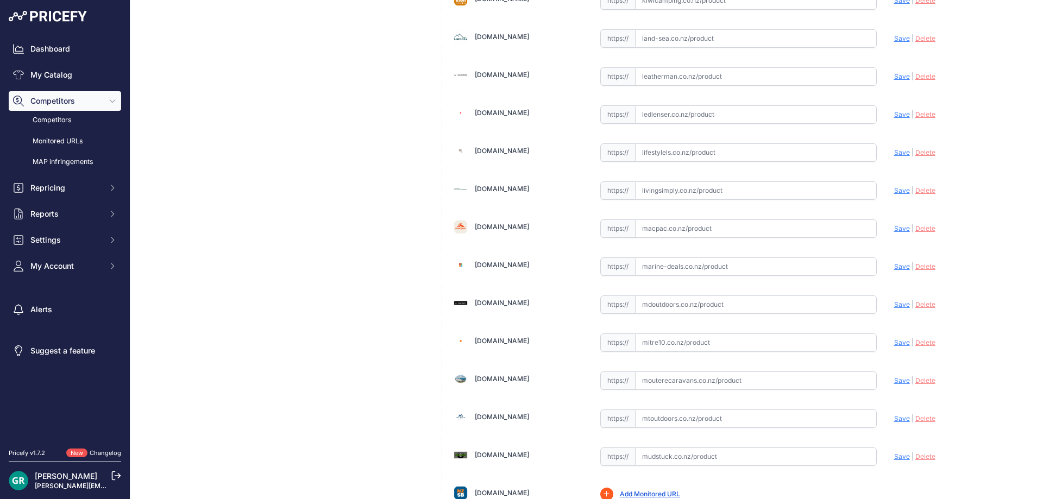
scroll to position [1467, 0]
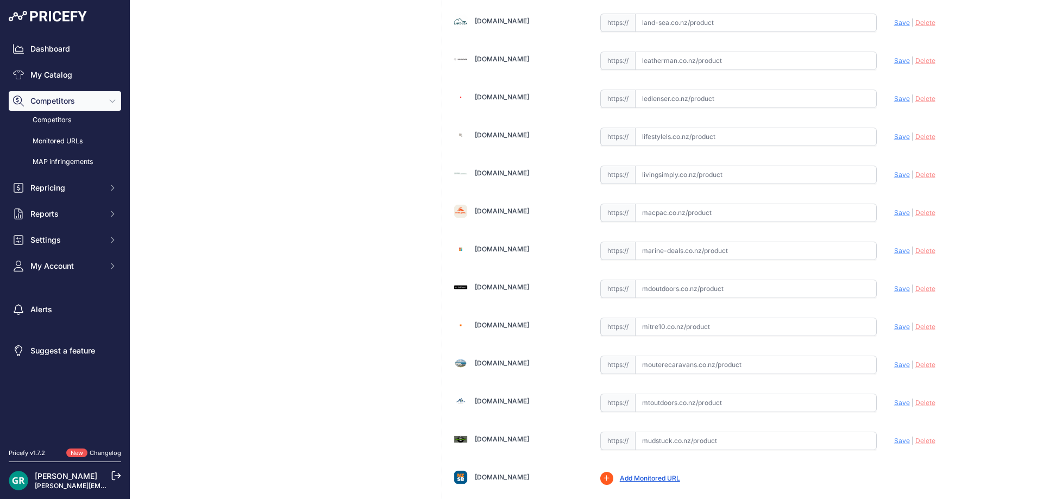
click at [725, 255] on input "text" at bounding box center [756, 251] width 242 height 18
paste input "https://www.marine-deals.co.nz/companion-high-output-2-burner-stove-25000-btu"
click at [895, 251] on span "Save" at bounding box center [902, 251] width 16 height 8
type input "https://www.marine-deals.co.nz/companion-high-output-2-burner-stove-25000-btu?p…"
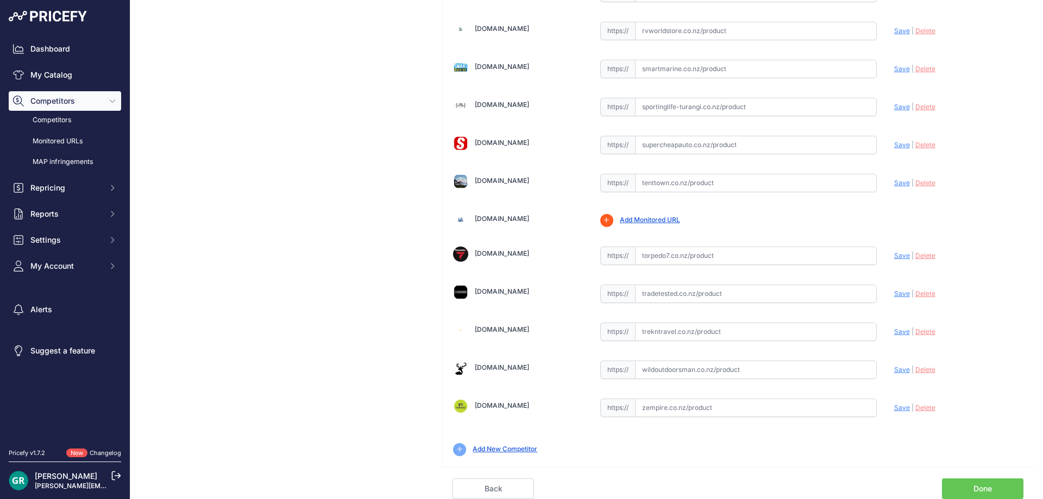
scroll to position [2586, 0]
click at [978, 491] on link "Done" at bounding box center [982, 489] width 81 height 21
